Goal: Information Seeking & Learning: Learn about a topic

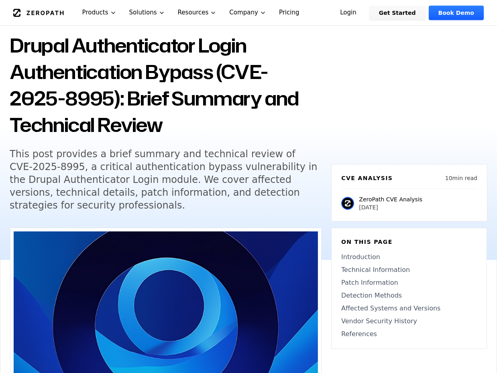
scroll to position [52, 0]
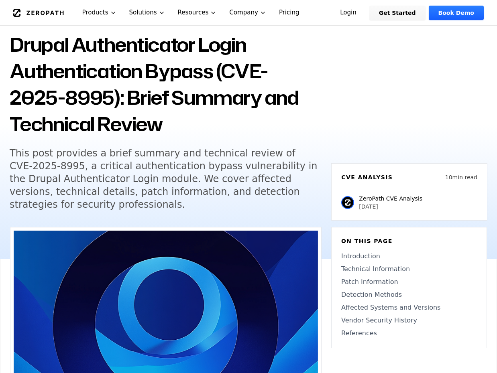
click at [87, 152] on h5 "This post provides a brief summary and technical review of CVE-2025-8995, a cri…" at bounding box center [164, 179] width 308 height 64
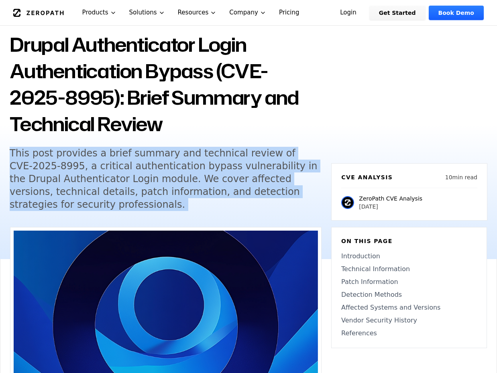
click at [87, 152] on h5 "This post provides a brief summary and technical review of CVE-2025-8995, a cri…" at bounding box center [164, 179] width 308 height 64
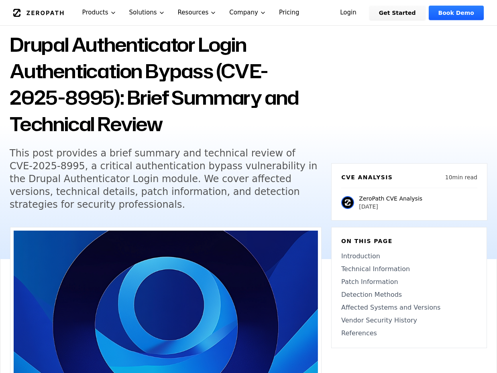
click at [95, 169] on h5 "This post provides a brief summary and technical review of CVE-2025-8995, a cri…" at bounding box center [164, 179] width 308 height 64
drag, startPoint x: 254, startPoint y: 154, endPoint x: 34, endPoint y: 166, distance: 220.2
click at [34, 166] on h5 "This post provides a brief summary and technical review of CVE-2025-8995, a cri…" at bounding box center [164, 179] width 308 height 64
copy h5 "CVE-2025-8995"
click at [261, 173] on h5 "This post provides a brief summary and technical review of CVE-2025-8995, a cri…" at bounding box center [164, 179] width 308 height 64
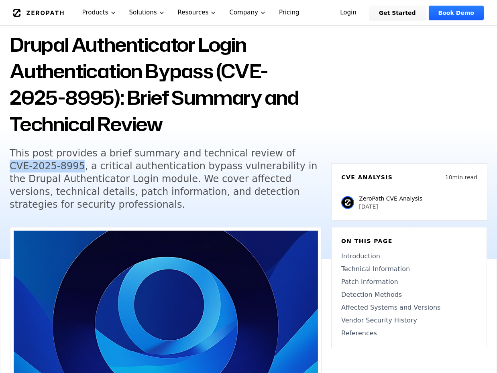
drag, startPoint x: 252, startPoint y: 153, endPoint x: 33, endPoint y: 167, distance: 219.1
click at [33, 167] on h5 "This post provides a brief summary and technical review of CVE-2025-8995, a cri…" at bounding box center [164, 179] width 308 height 64
copy h5 "CVE-2025-8995"
